Goal: Information Seeking & Learning: Find specific fact

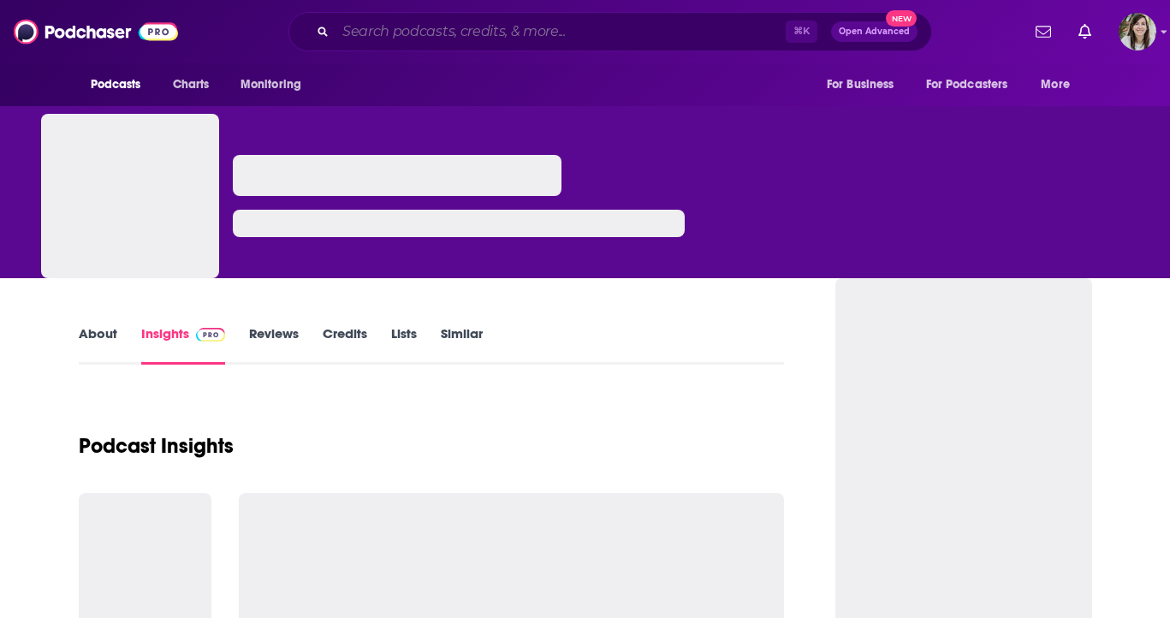
click at [453, 27] on input "Search podcasts, credits, & more..." at bounding box center [560, 31] width 450 height 27
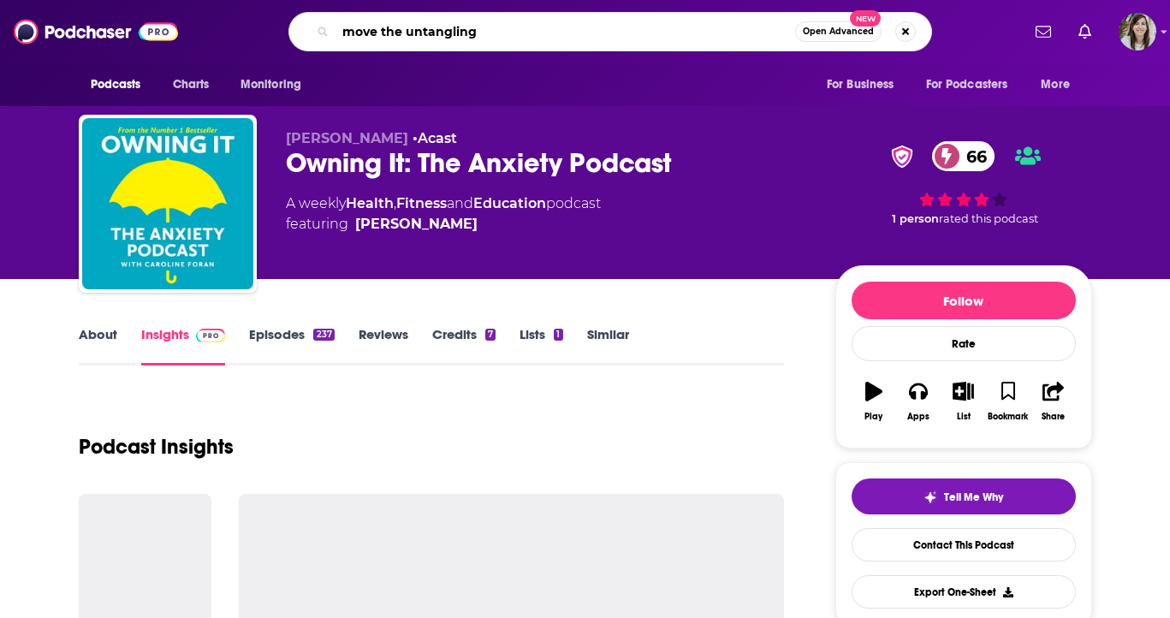
click at [388, 38] on input "move the untangling" at bounding box center [564, 31] width 459 height 27
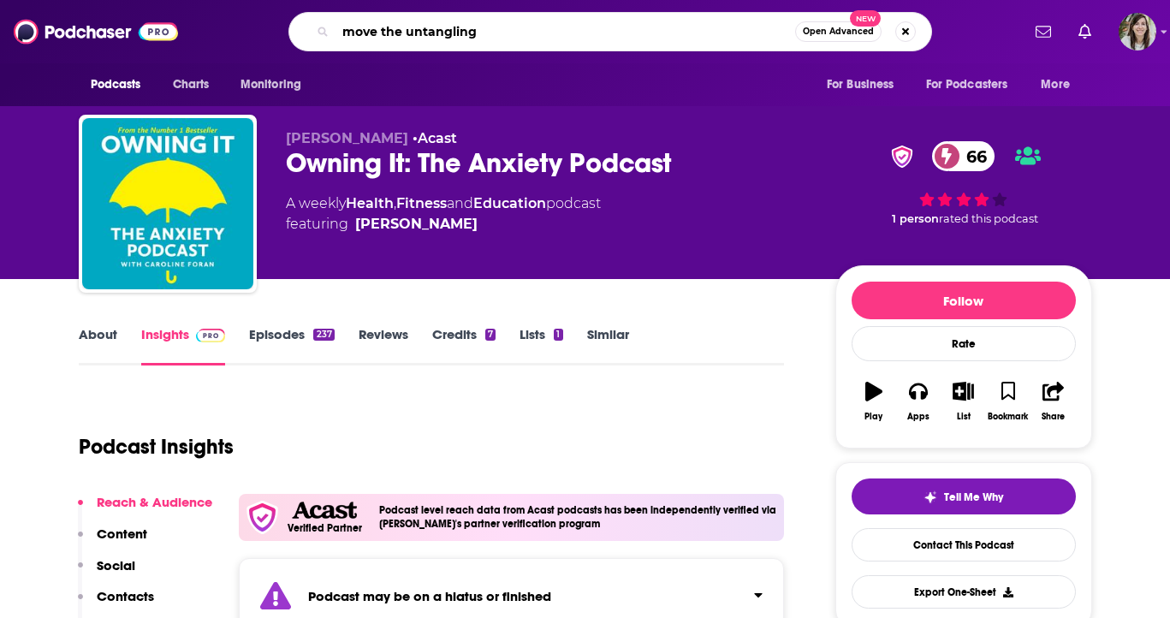
click at [388, 31] on input "move the untangling" at bounding box center [564, 31] width 459 height 27
click at [482, 32] on input "move untangling" at bounding box center [564, 31] width 459 height 27
type input "move untangling the tragedy"
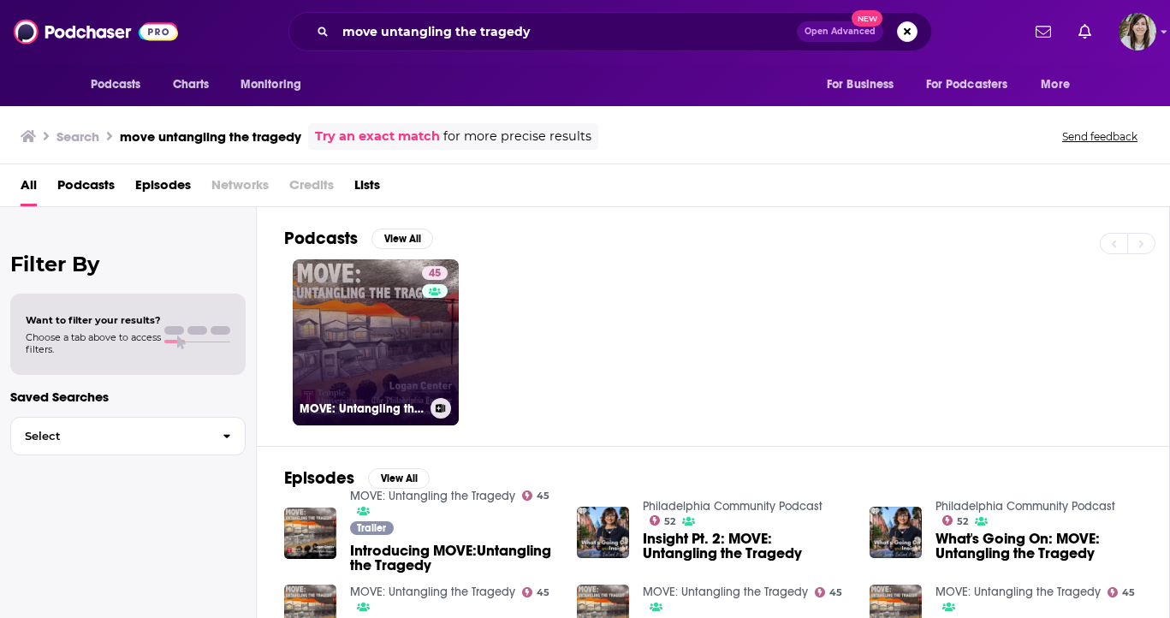
click at [391, 359] on link "45 MOVE: Untangling the Tragedy" at bounding box center [376, 342] width 166 height 166
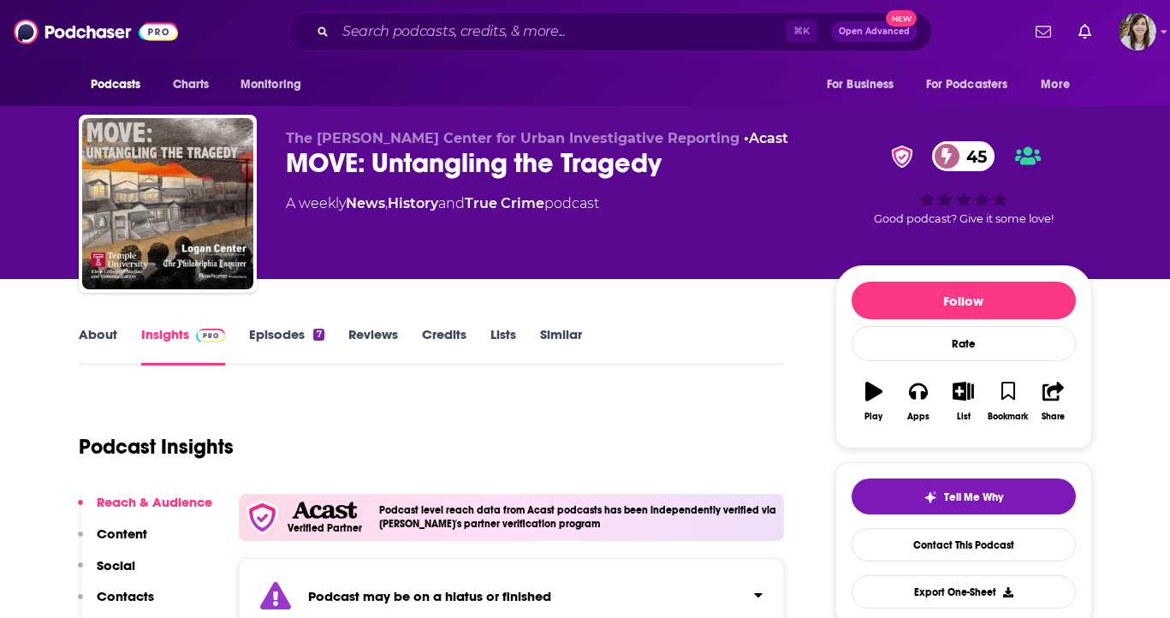
click at [92, 346] on link "About" at bounding box center [98, 345] width 38 height 39
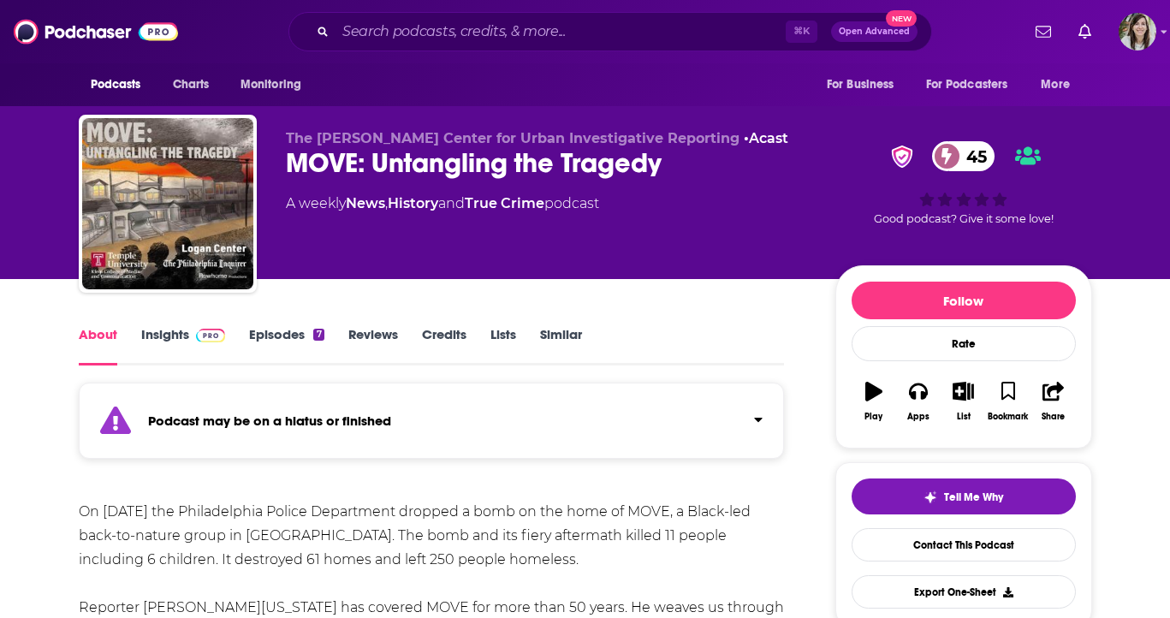
scroll to position [227, 0]
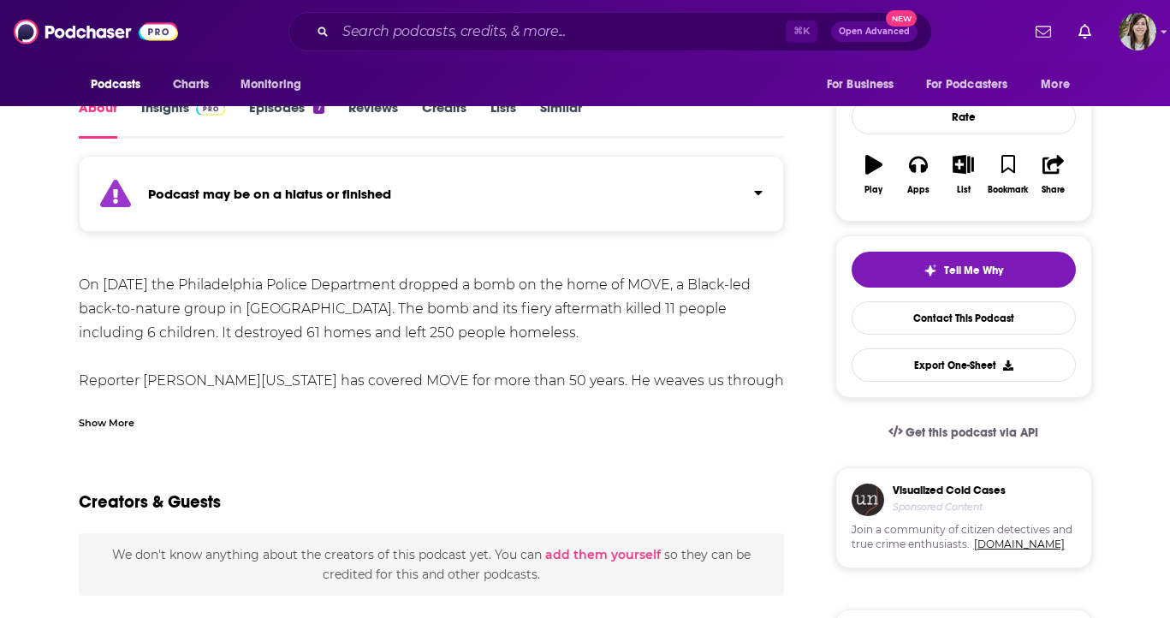
click at [97, 414] on div "Show More" at bounding box center [107, 421] width 56 height 16
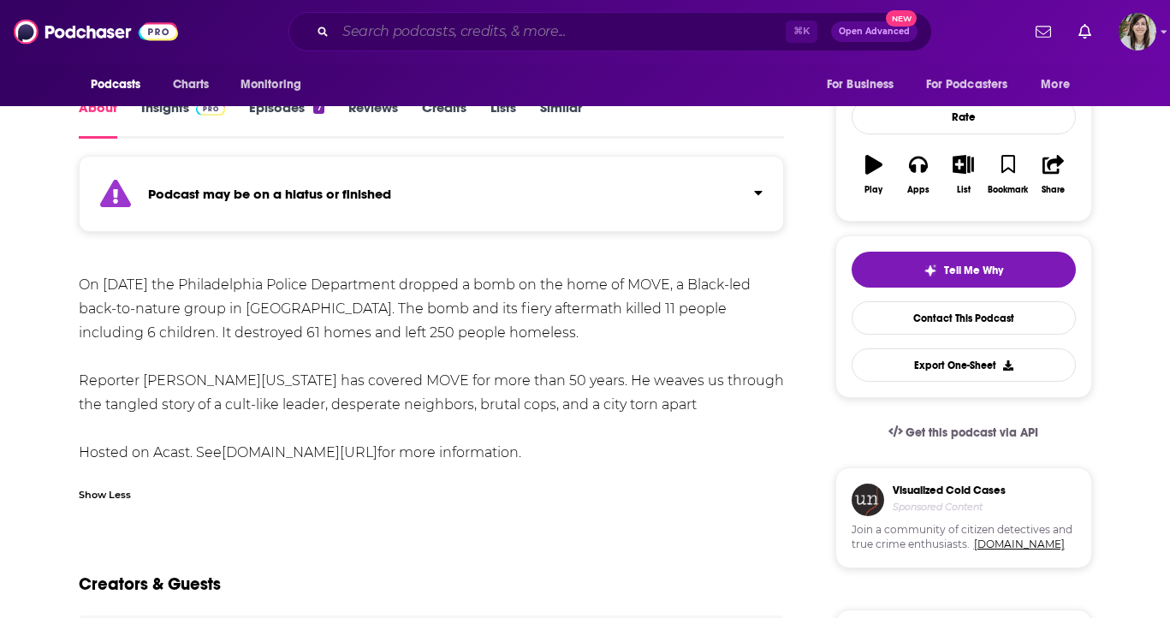
click at [489, 38] on input "Search podcasts, credits, & more..." at bounding box center [560, 31] width 450 height 27
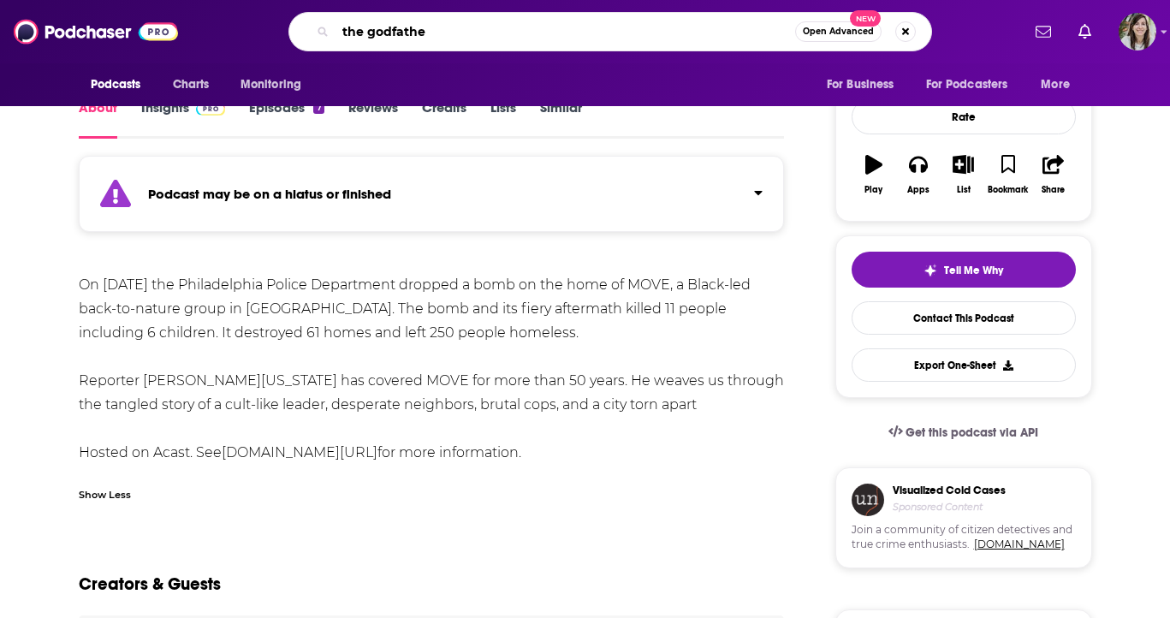
type input "the godfather"
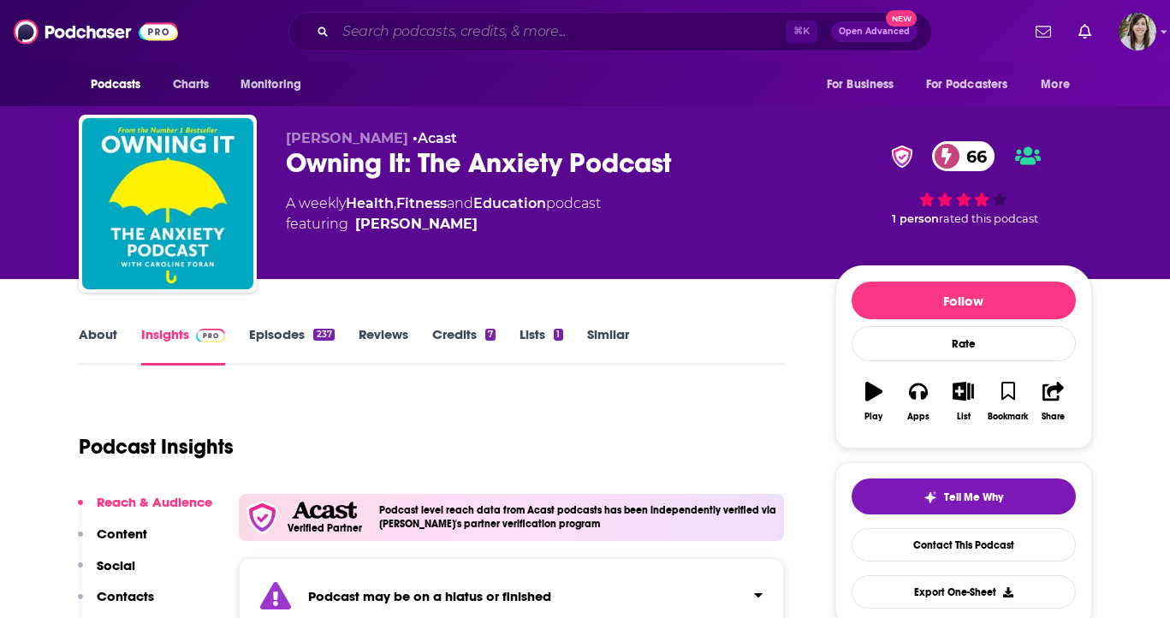
click at [518, 34] on input "Search podcasts, credits, & more..." at bounding box center [560, 31] width 450 height 27
paste input "Rhymes & Tales"
type input "Rhymes & Tales"
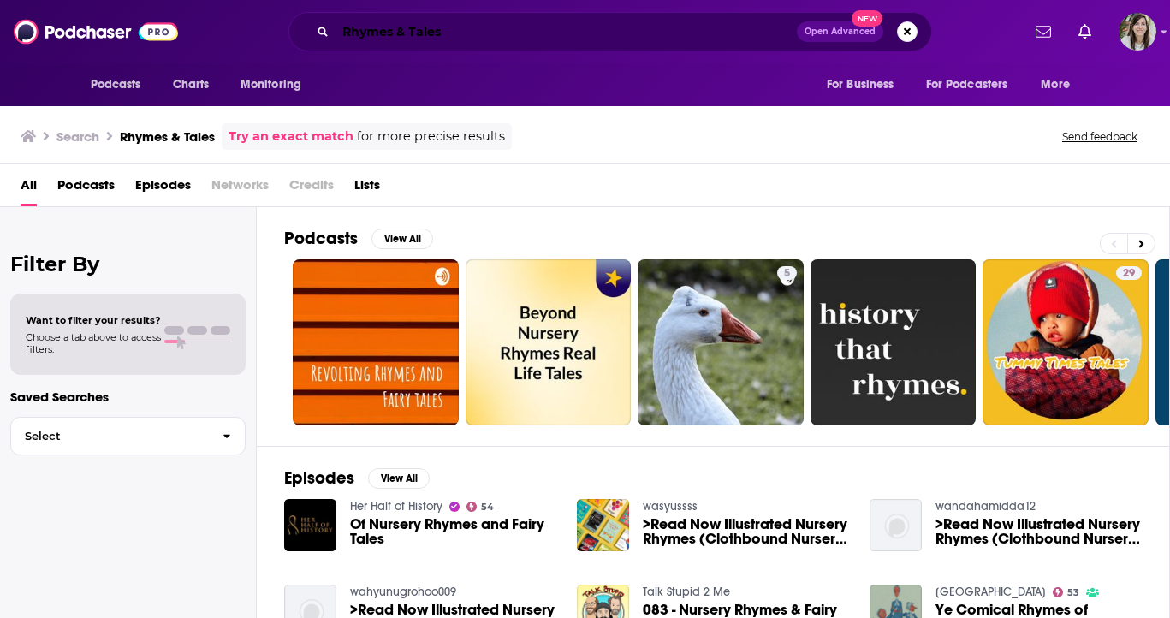
click at [470, 29] on input "Rhymes & Tales" at bounding box center [565, 31] width 461 height 27
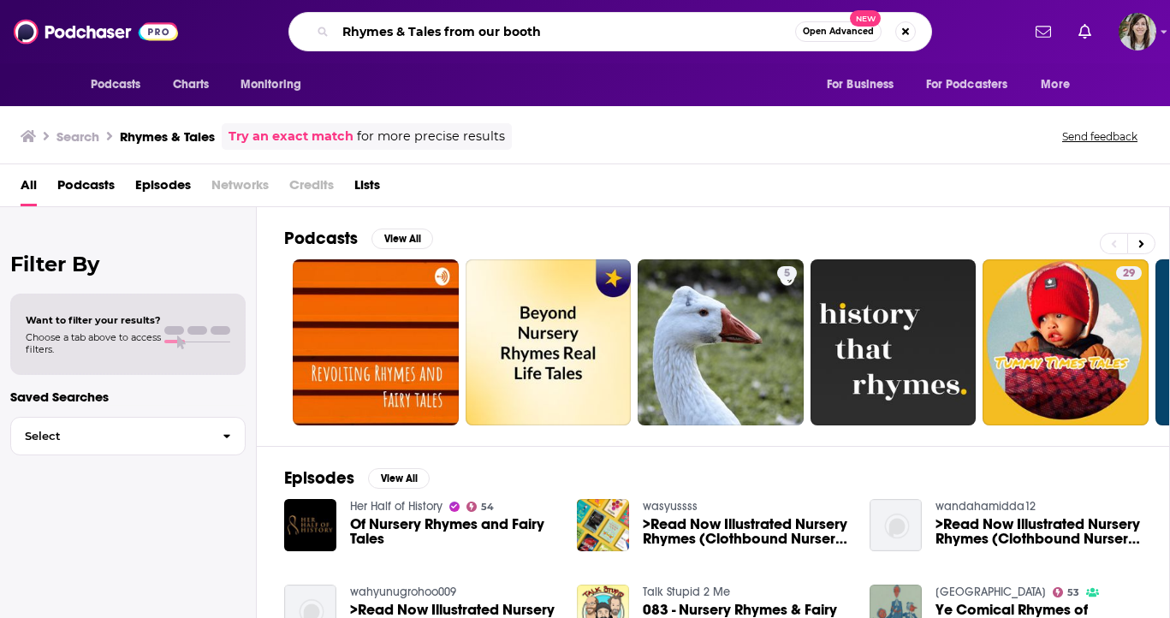
type input "Rhymes & Tales from our booth"
